Goal: Task Accomplishment & Management: Manage account settings

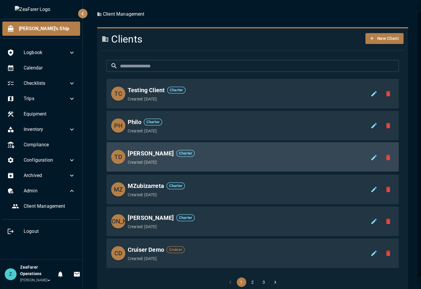
scroll to position [20, 0]
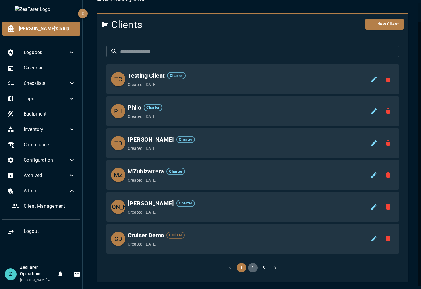
click at [250, 186] on button "2" at bounding box center [252, 267] width 9 height 9
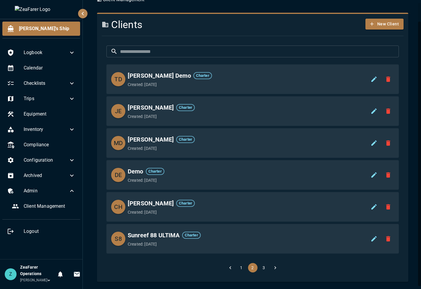
click at [236, 186] on li "1" at bounding box center [241, 267] width 11 height 9
click at [261, 186] on button "3" at bounding box center [263, 267] width 9 height 9
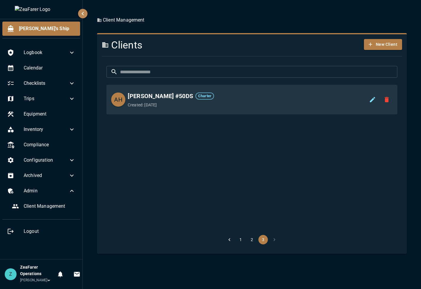
click at [249, 186] on button "2" at bounding box center [251, 239] width 9 height 9
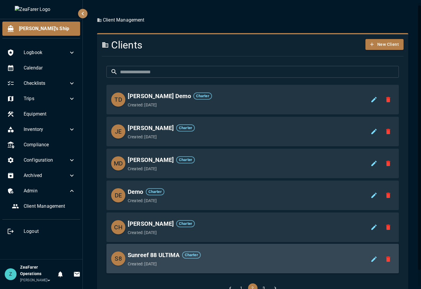
scroll to position [20, 0]
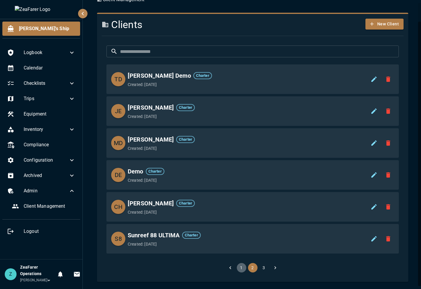
click at [239, 186] on button "1" at bounding box center [241, 267] width 9 height 9
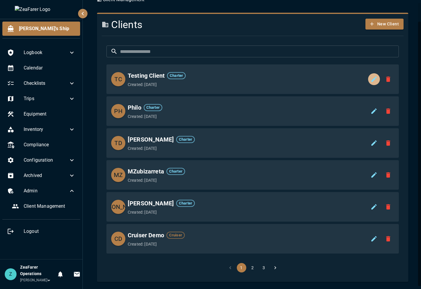
click at [284, 78] on icon "edit" at bounding box center [374, 79] width 7 height 7
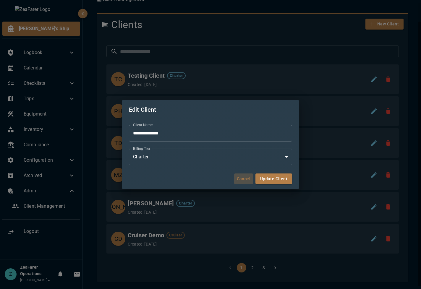
click at [242, 179] on button "Cancel" at bounding box center [243, 179] width 19 height 11
type input "*"
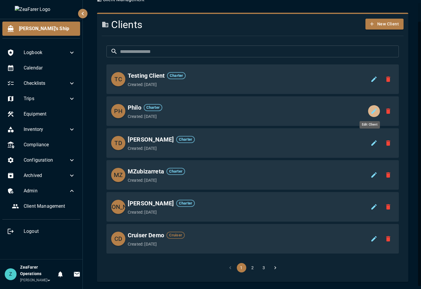
click at [284, 114] on icon "edit" at bounding box center [374, 111] width 7 height 7
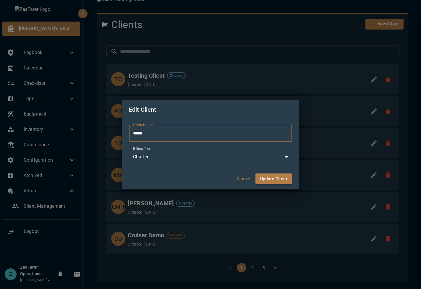
click at [206, 136] on input "*****" at bounding box center [210, 133] width 163 height 17
type input "*"
type input "**********"
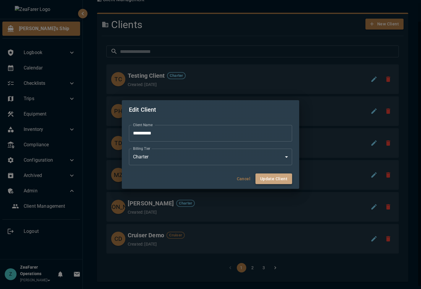
click at [273, 179] on button "Update Client" at bounding box center [273, 179] width 37 height 11
click at [284, 35] on div "**********" at bounding box center [210, 144] width 421 height 289
type input "*"
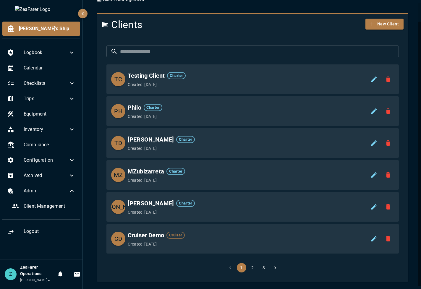
click at [252, 186] on button "2" at bounding box center [252, 267] width 9 height 9
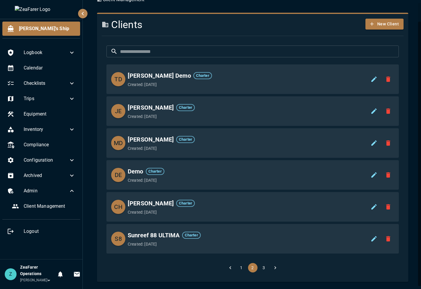
click at [262, 186] on button "3" at bounding box center [263, 267] width 9 height 9
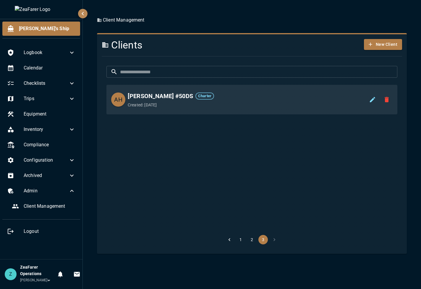
scroll to position [0, 0]
click at [256, 186] on button "2" at bounding box center [251, 239] width 9 height 9
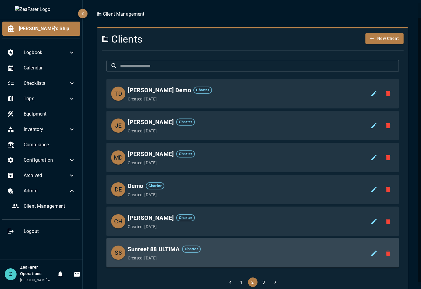
scroll to position [20, 0]
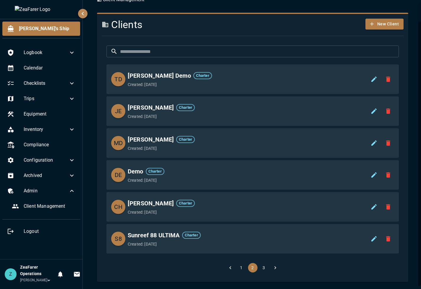
click at [238, 186] on button "1" at bounding box center [241, 267] width 9 height 9
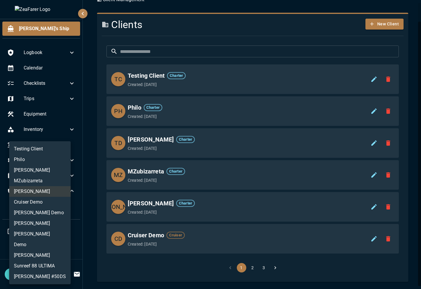
click at [36, 186] on body "**********" at bounding box center [210, 144] width 421 height 289
click at [194, 186] on div at bounding box center [210, 144] width 421 height 289
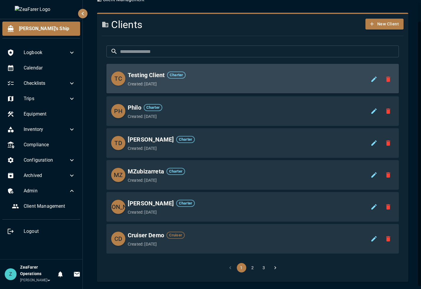
click at [253, 76] on div "Testing Client Charter" at bounding box center [249, 74] width 243 height 9
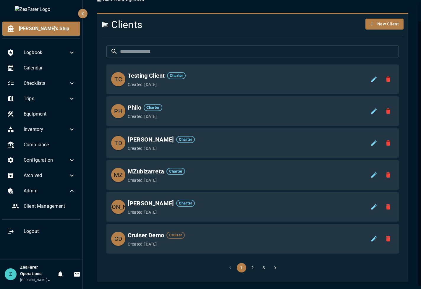
click at [34, 186] on body "**********" at bounding box center [210, 144] width 421 height 289
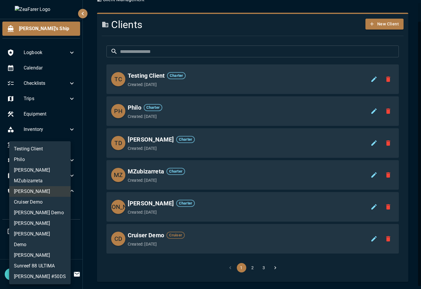
click at [29, 147] on li "Testing Client" at bounding box center [40, 149] width 62 height 11
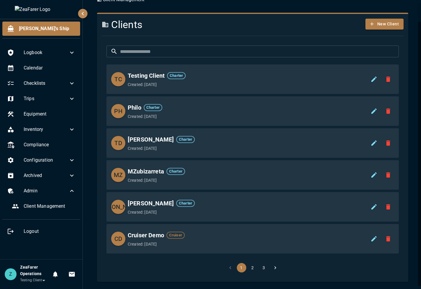
click at [34, 186] on body "**********" at bounding box center [210, 144] width 421 height 289
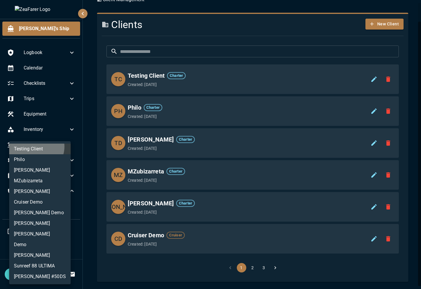
click at [36, 147] on li "Testing Client" at bounding box center [40, 149] width 62 height 11
click at [35, 186] on body "**********" at bounding box center [210, 144] width 421 height 289
click at [36, 160] on li "Philo" at bounding box center [40, 159] width 62 height 11
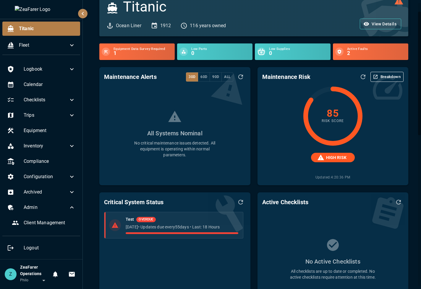
click at [34, 186] on body "**********" at bounding box center [210, 144] width 421 height 289
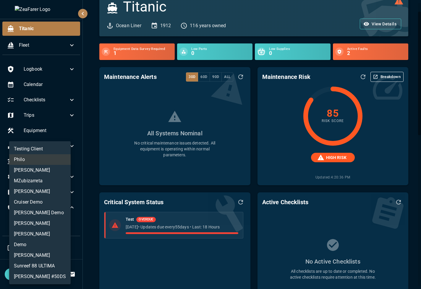
click at [25, 148] on li "Testing Client" at bounding box center [40, 149] width 62 height 11
type input "**********"
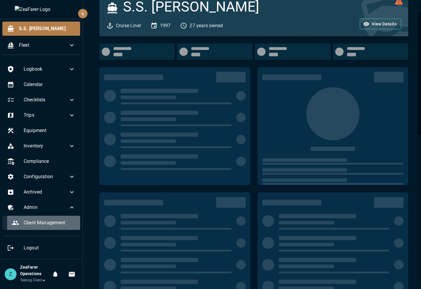
click at [48, 186] on span "Client Management" at bounding box center [50, 222] width 52 height 7
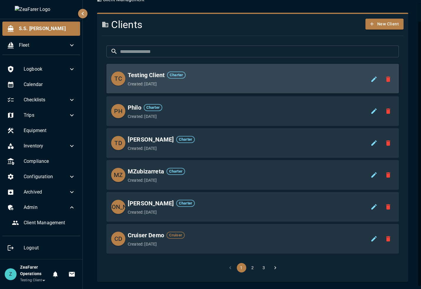
click at [217, 81] on p "Created: [DATE]" at bounding box center [249, 84] width 243 height 6
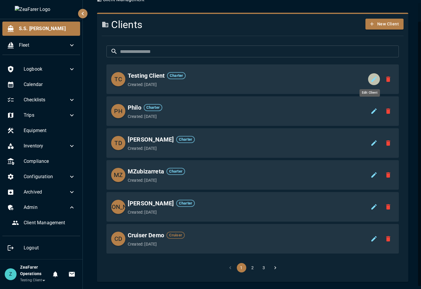
click at [284, 75] on button "edit" at bounding box center [374, 79] width 12 height 12
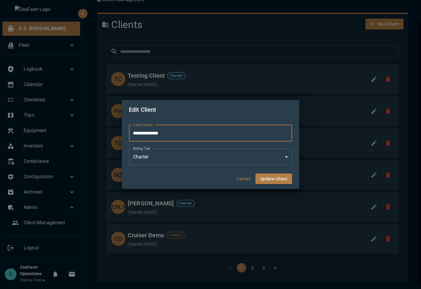
click at [242, 175] on button "Cancel" at bounding box center [243, 179] width 19 height 11
type input "*"
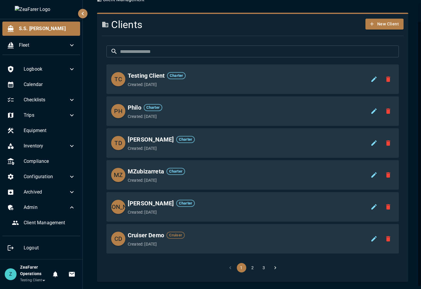
click at [249, 186] on button "2" at bounding box center [252, 267] width 9 height 9
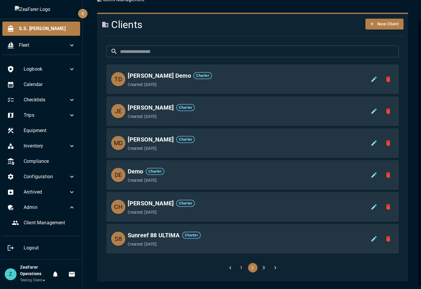
click at [260, 186] on button "3" at bounding box center [263, 267] width 9 height 9
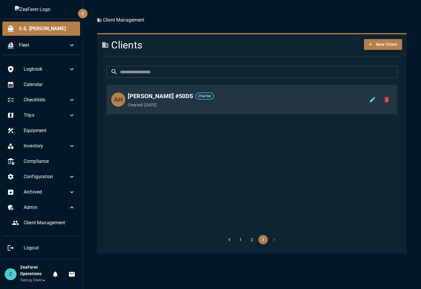
click at [284, 39] on button "New Client" at bounding box center [383, 44] width 38 height 11
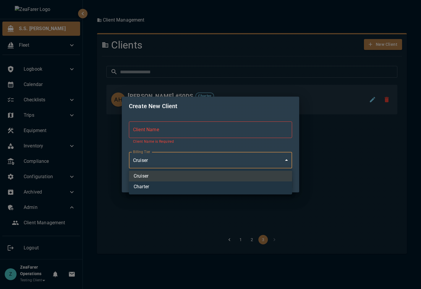
click at [162, 158] on body "**********" at bounding box center [210, 144] width 421 height 289
click at [162, 186] on li "Charter" at bounding box center [210, 187] width 163 height 11
type input "*"
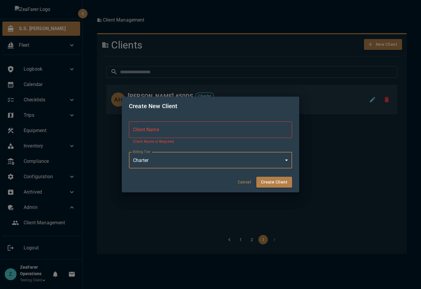
click at [174, 130] on input "Client Name" at bounding box center [210, 130] width 163 height 17
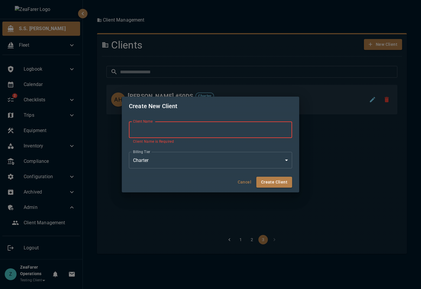
type input "*"
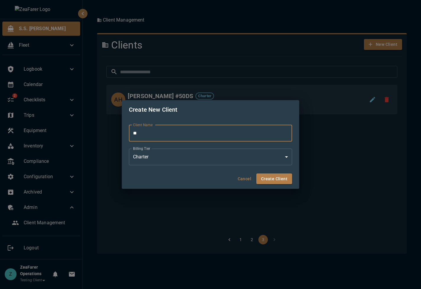
type input "*"
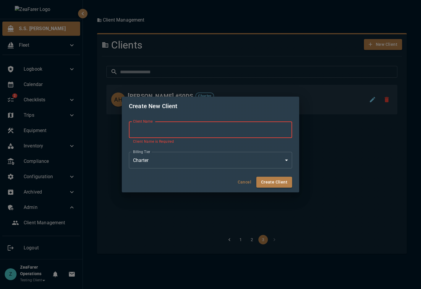
type input "*"
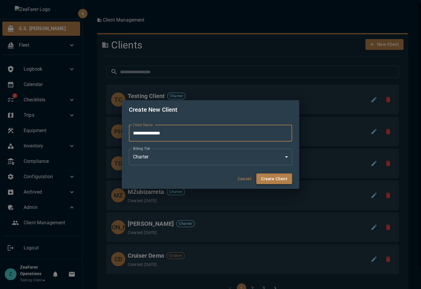
type input "**********"
click at [276, 177] on button "Create Client" at bounding box center [274, 179] width 36 height 11
type input "*"
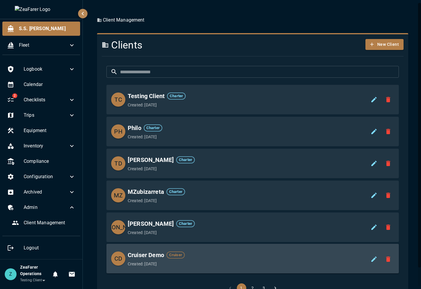
scroll to position [20, 0]
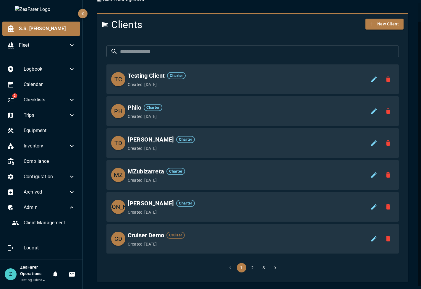
click at [263, 186] on button "3" at bounding box center [263, 267] width 9 height 9
click at [261, 186] on button "3" at bounding box center [263, 267] width 9 height 9
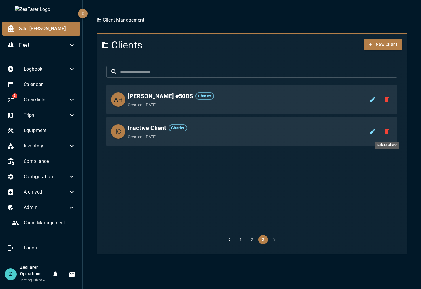
click at [284, 131] on icon "delete" at bounding box center [386, 131] width 7 height 7
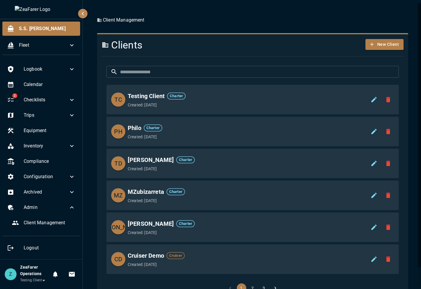
click at [263, 186] on div "​ ​ TC Testing Client Charter Created: [DATE] PH Philo Charter Created: [DATE] …" at bounding box center [253, 182] width 302 height 232
click at [262, 186] on button "3" at bounding box center [263, 288] width 9 height 9
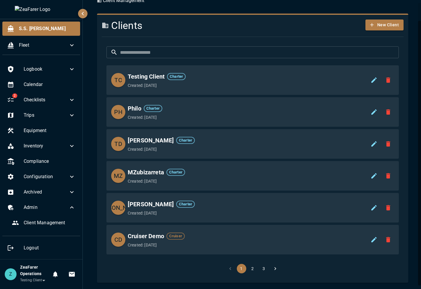
scroll to position [20, 0]
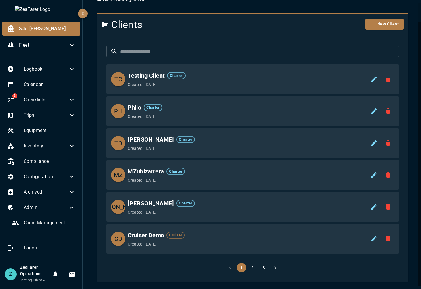
click at [263, 186] on button "3" at bounding box center [263, 267] width 9 height 9
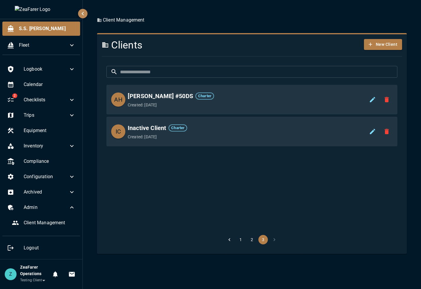
scroll to position [0, 0]
click at [284, 129] on icon "disable" at bounding box center [386, 131] width 7 height 7
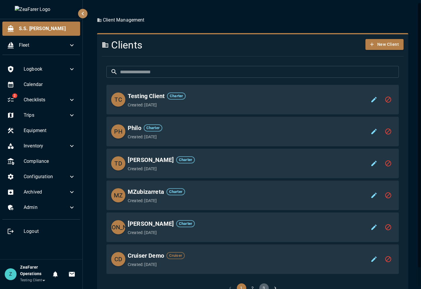
click at [263, 186] on button "3" at bounding box center [263, 288] width 9 height 9
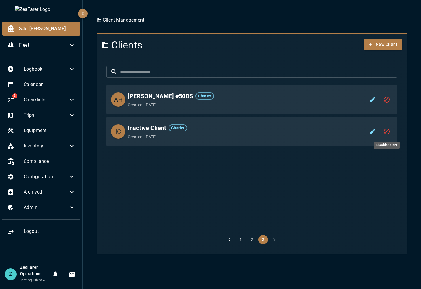
click at [284, 133] on icon "disable" at bounding box center [387, 132] width 6 height 6
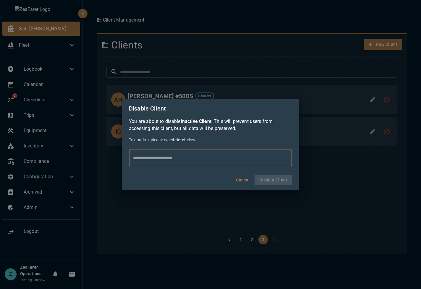
click at [194, 163] on input "text" at bounding box center [210, 158] width 163 height 17
type input "******"
click at [266, 182] on button "Disable Client" at bounding box center [274, 180] width 38 height 11
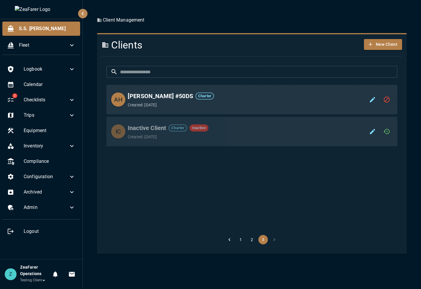
click at [110, 180] on ul "AH [PERSON_NAME] #50DS Charter Created: [DATE] IC Inactive Client Charter Inact…" at bounding box center [251, 156] width 291 height 148
click at [28, 186] on body "**********" at bounding box center [210, 144] width 421 height 289
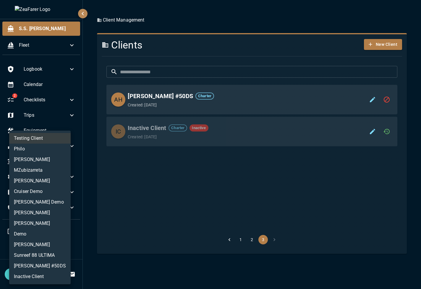
click at [137, 186] on div at bounding box center [210, 144] width 421 height 289
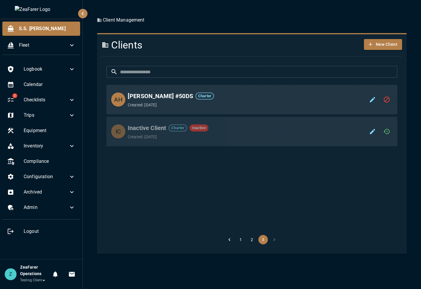
click at [45, 186] on body "**********" at bounding box center [210, 144] width 421 height 289
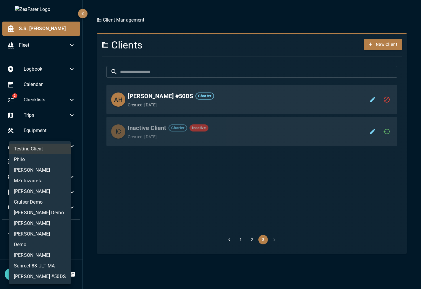
click at [128, 186] on div at bounding box center [210, 144] width 421 height 289
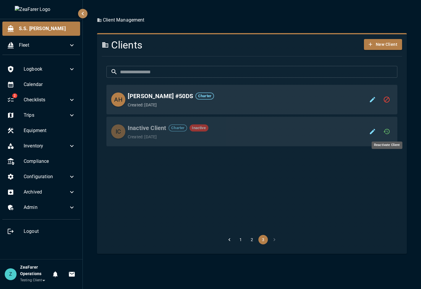
click at [284, 132] on icon "reactivate" at bounding box center [386, 131] width 7 height 7
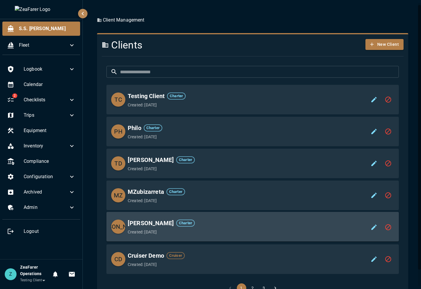
scroll to position [20, 0]
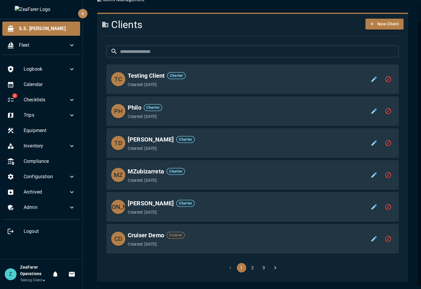
click at [259, 186] on button "3" at bounding box center [263, 267] width 9 height 9
click at [264, 186] on button "3" at bounding box center [263, 267] width 9 height 9
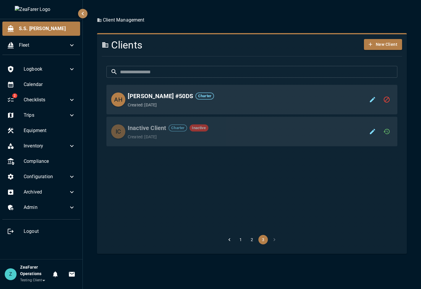
click at [284, 132] on icon "reactivate" at bounding box center [386, 131] width 7 height 7
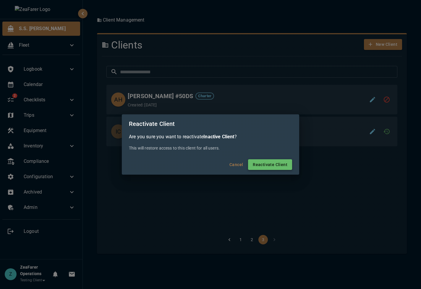
click at [280, 166] on button "Reactivate Client" at bounding box center [270, 164] width 44 height 11
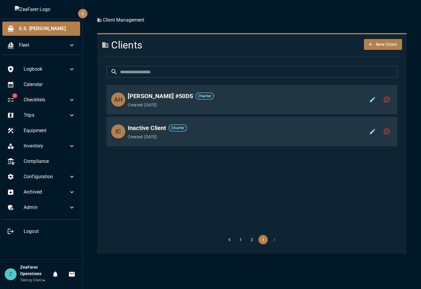
click at [284, 133] on icon "disable" at bounding box center [386, 131] width 7 height 7
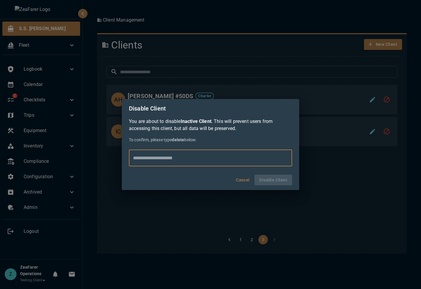
click at [180, 155] on input "text" at bounding box center [210, 158] width 163 height 17
type input "******"
click at [268, 179] on button "Disable Client" at bounding box center [274, 180] width 38 height 11
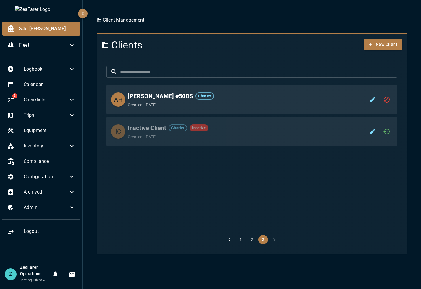
click at [245, 186] on button "1" at bounding box center [240, 239] width 9 height 9
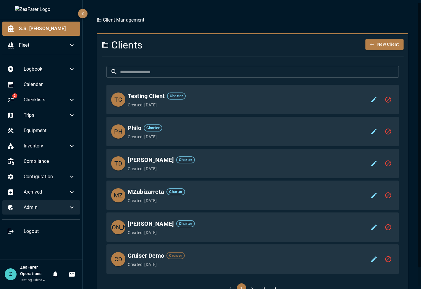
click at [30, 186] on div "Admin" at bounding box center [41, 207] width 78 height 14
click at [62, 186] on span "Admin" at bounding box center [46, 207] width 45 height 7
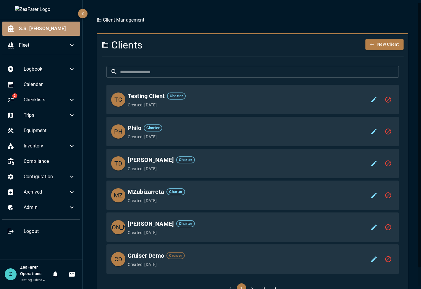
click at [56, 31] on span "S.S. [PERSON_NAME]" at bounding box center [47, 28] width 56 height 7
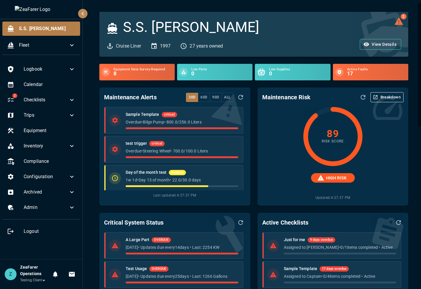
click at [284, 7] on div "2 S.S. [PERSON_NAME] Liner 1997 27 years owned View Details" at bounding box center [250, 31] width 316 height 52
click at [167, 7] on div "2 S.S. [PERSON_NAME] Liner 1997 27 years owned View Details" at bounding box center [250, 31] width 316 height 52
